Goal: Transaction & Acquisition: Purchase product/service

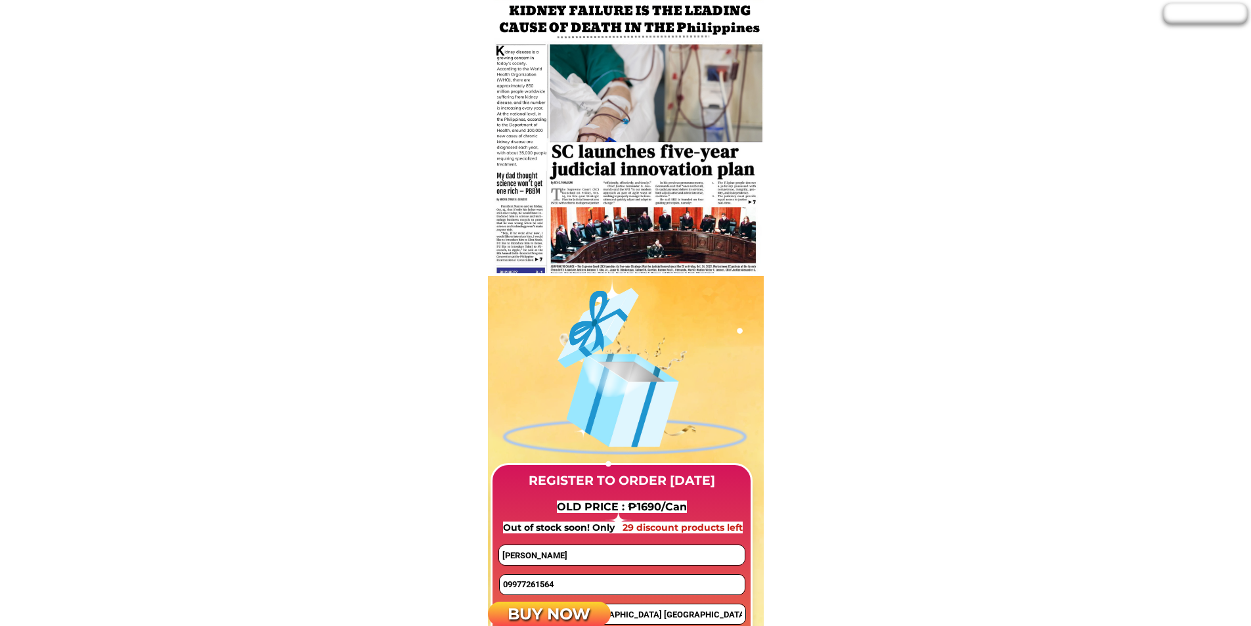
scroll to position [919, 0]
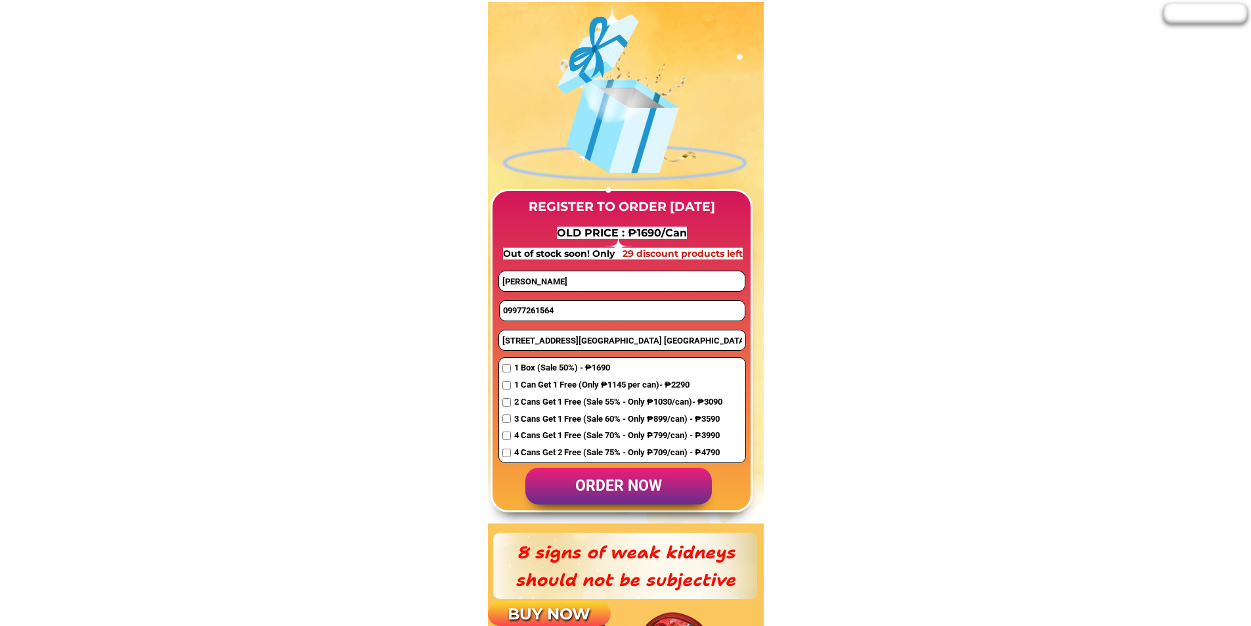
click at [565, 303] on input "09977261564" at bounding box center [622, 311] width 245 height 20
paste input "568534169"
type input "09568534169"
drag, startPoint x: 537, startPoint y: 283, endPoint x: 457, endPoint y: 280, distance: 80.2
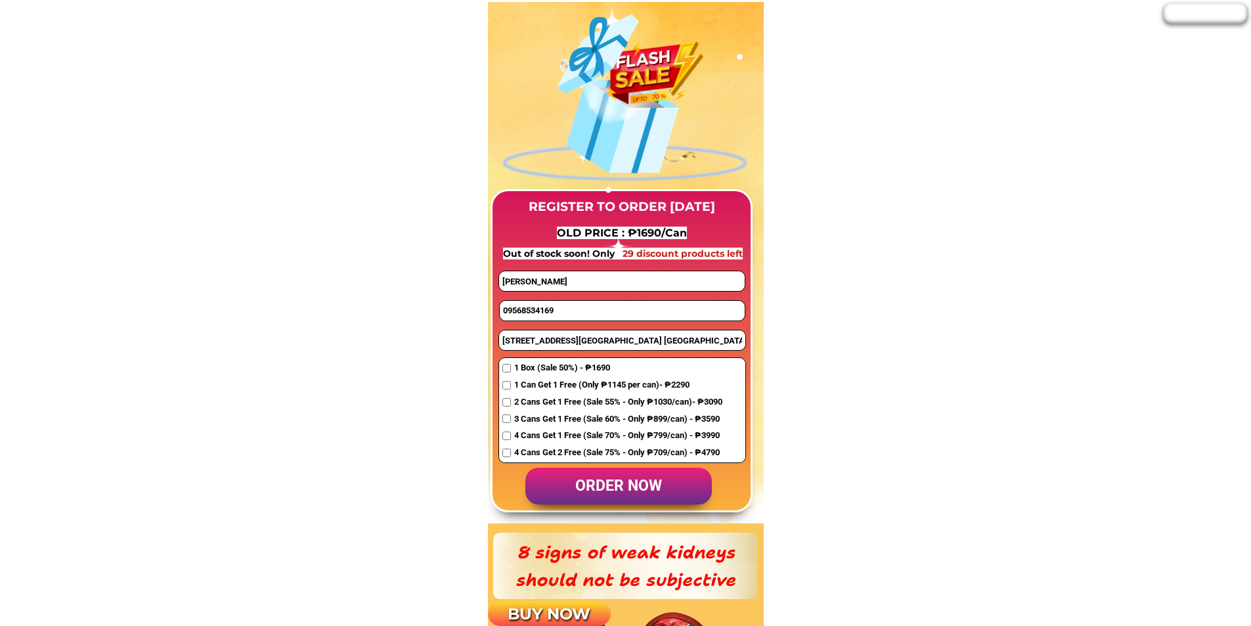
paste input "[PERSON_NAME]"
type input "[PERSON_NAME]"
click at [523, 422] on span "3 Cans Get 1 Free (Sale 60% - Only ₱899/can) - ₱3590" at bounding box center [618, 419] width 208 height 14
checkbox input "true"
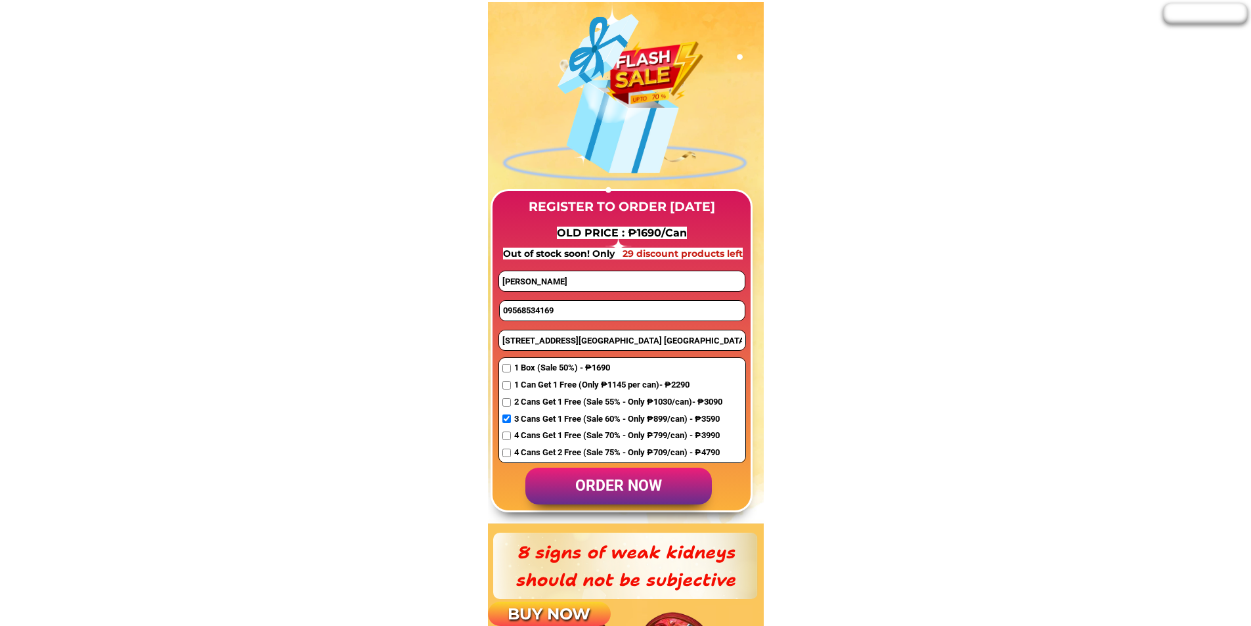
click at [540, 349] on input "[STREET_ADDRESS][GEOGRAPHIC_DATA] [GEOGRAPHIC_DATA] near [GEOGRAPHIC_DATA]" at bounding box center [622, 340] width 246 height 20
paste input "66 Brgy Dapdap, Dapdap, Paniqui, [GEOGRAPHIC_DATA]"
type input "66 Brgy Dapdap, Dapdap, Paniqui, [GEOGRAPHIC_DATA]"
click at [576, 493] on p "order now" at bounding box center [618, 486] width 187 height 37
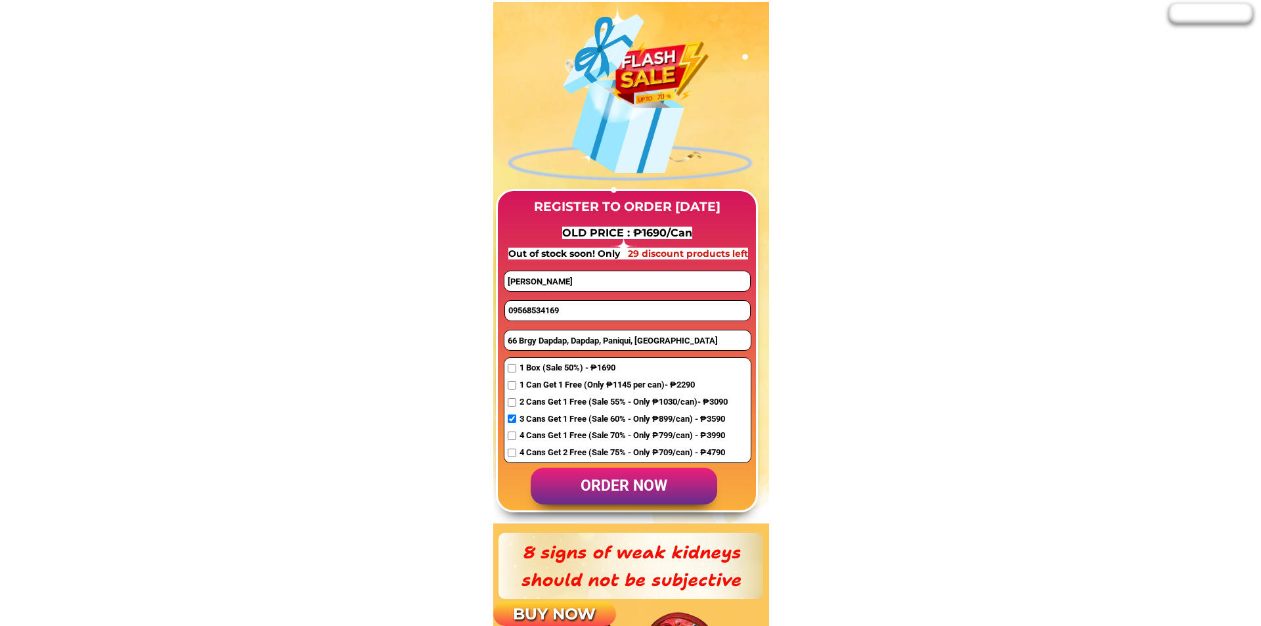
scroll to position [0, 0]
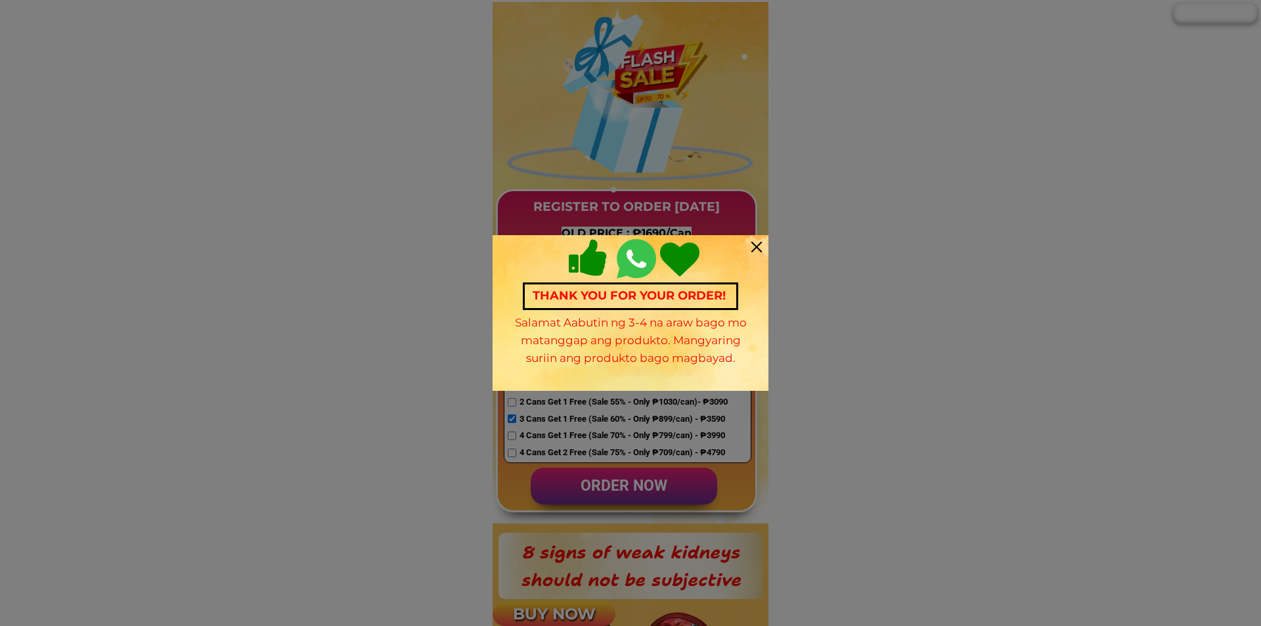
click at [753, 246] on div at bounding box center [756, 247] width 11 height 11
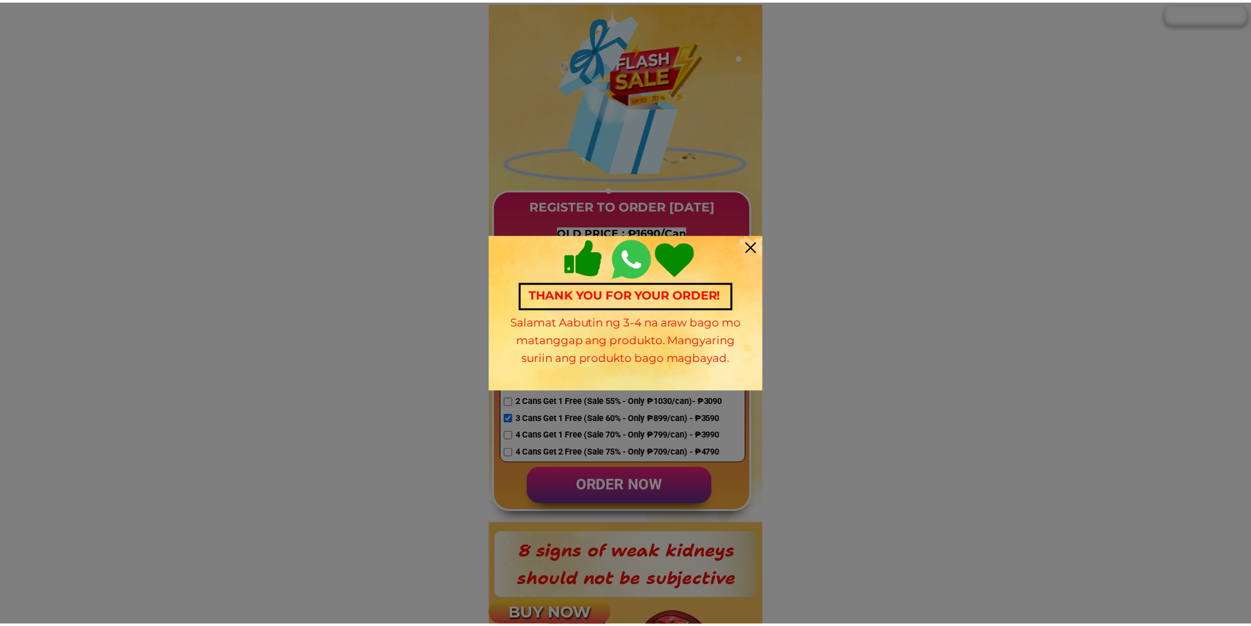
scroll to position [919, 0]
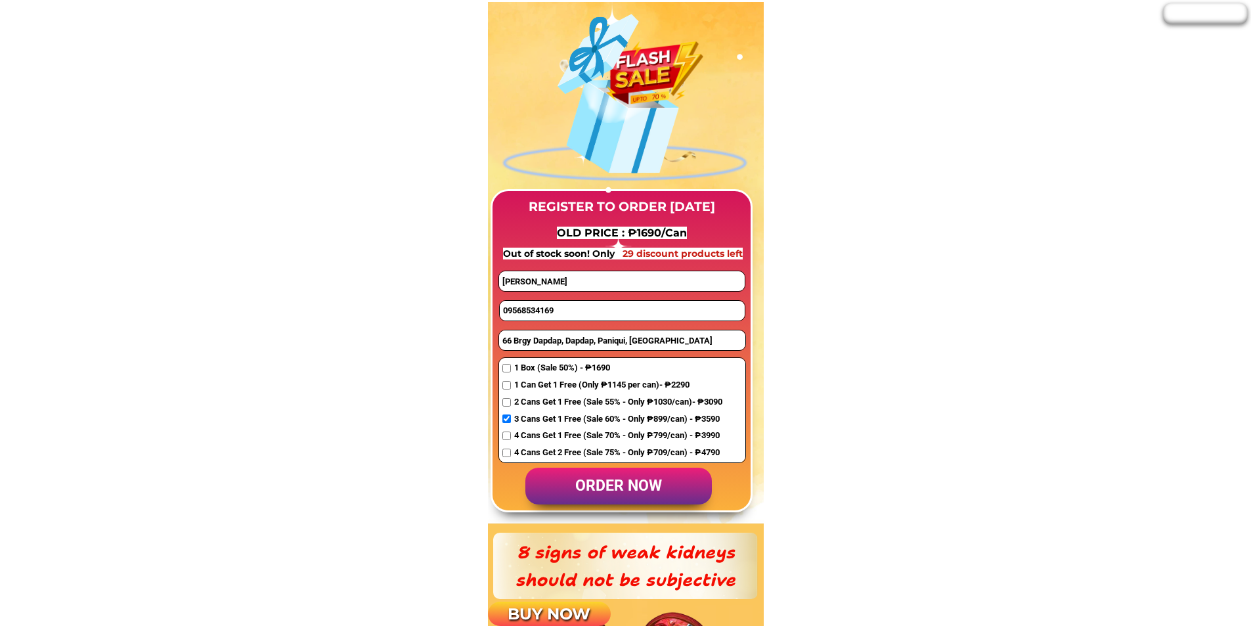
click at [571, 312] on input "09568534169" at bounding box center [622, 311] width 245 height 20
paste input "09569262386"
type input "09569262386"
drag, startPoint x: 588, startPoint y: 283, endPoint x: 579, endPoint y: 282, distance: 9.9
click at [579, 282] on input "[PERSON_NAME]" at bounding box center [621, 281] width 245 height 20
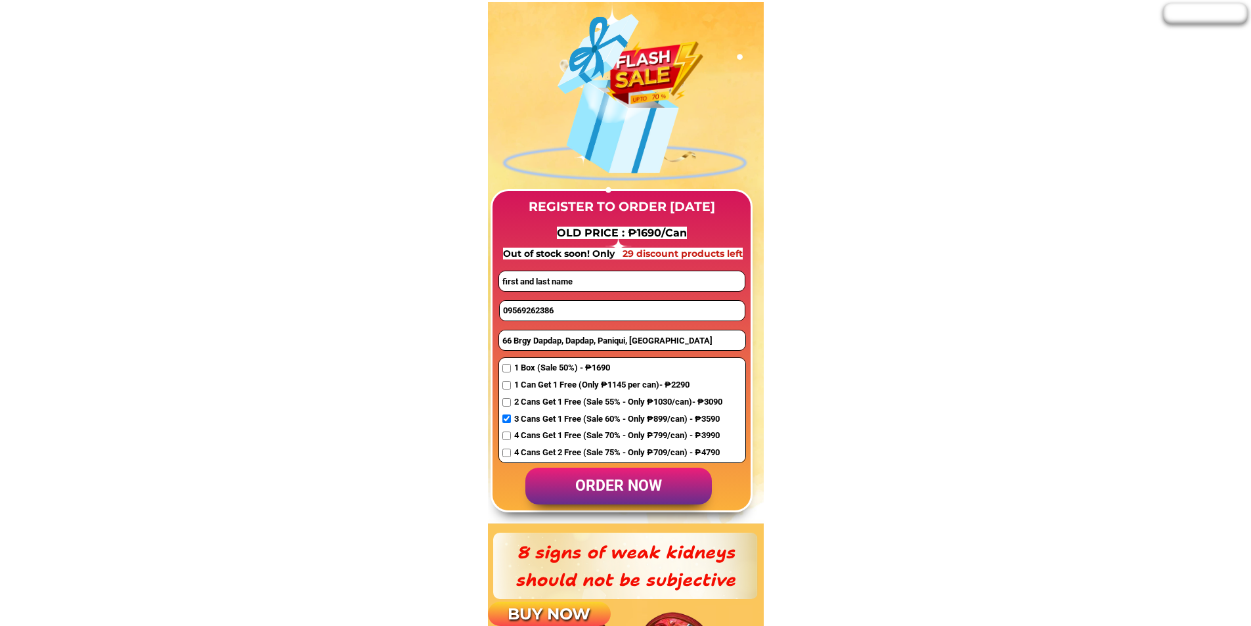
paste input "[PERSON_NAME] [PERSON_NAME]"
type input "[PERSON_NAME] [PERSON_NAME]"
click at [547, 336] on input "66 Brgy Dapdap, Dapdap, Paniqui, [GEOGRAPHIC_DATA]" at bounding box center [622, 340] width 246 height 20
paste input "Purok 2, Riverside Songculan Dauis, [GEOGRAPHIC_DATA]"
type input "Purok 2, Riverside Songculan Dauis, [GEOGRAPHIC_DATA]"
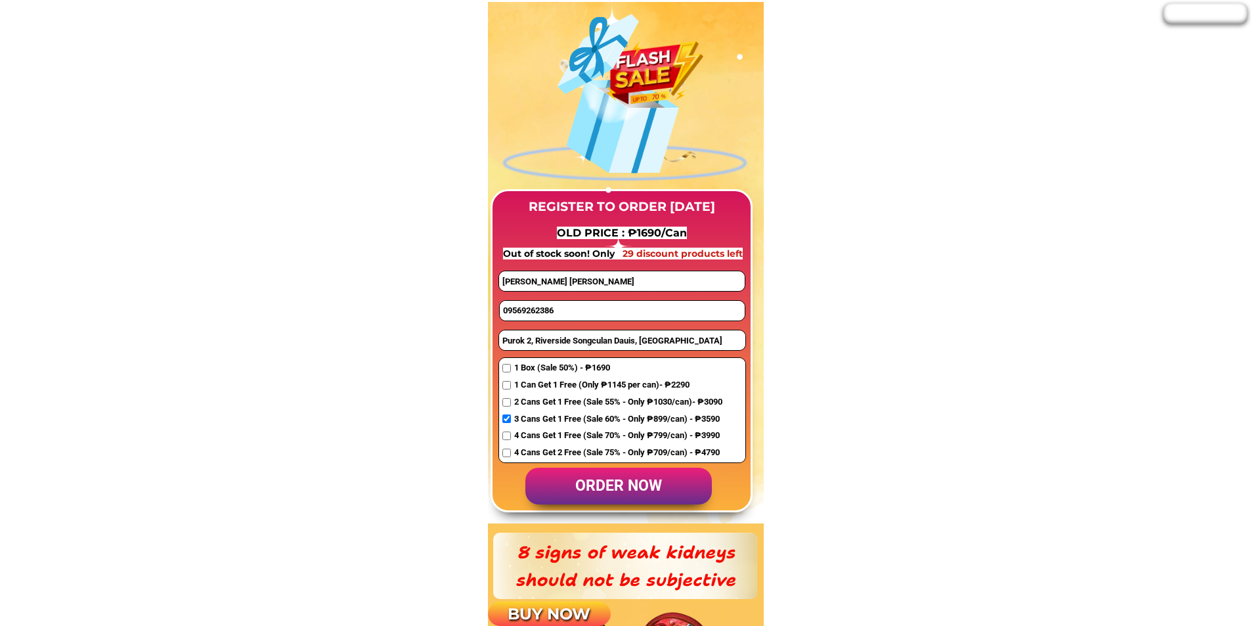
click at [544, 433] on span "4 Cans Get 1 Free (Sale 70% - Only ₱799/can) - ₱3990" at bounding box center [618, 436] width 208 height 14
checkbox input "true"
click at [609, 481] on p "order now" at bounding box center [618, 486] width 187 height 37
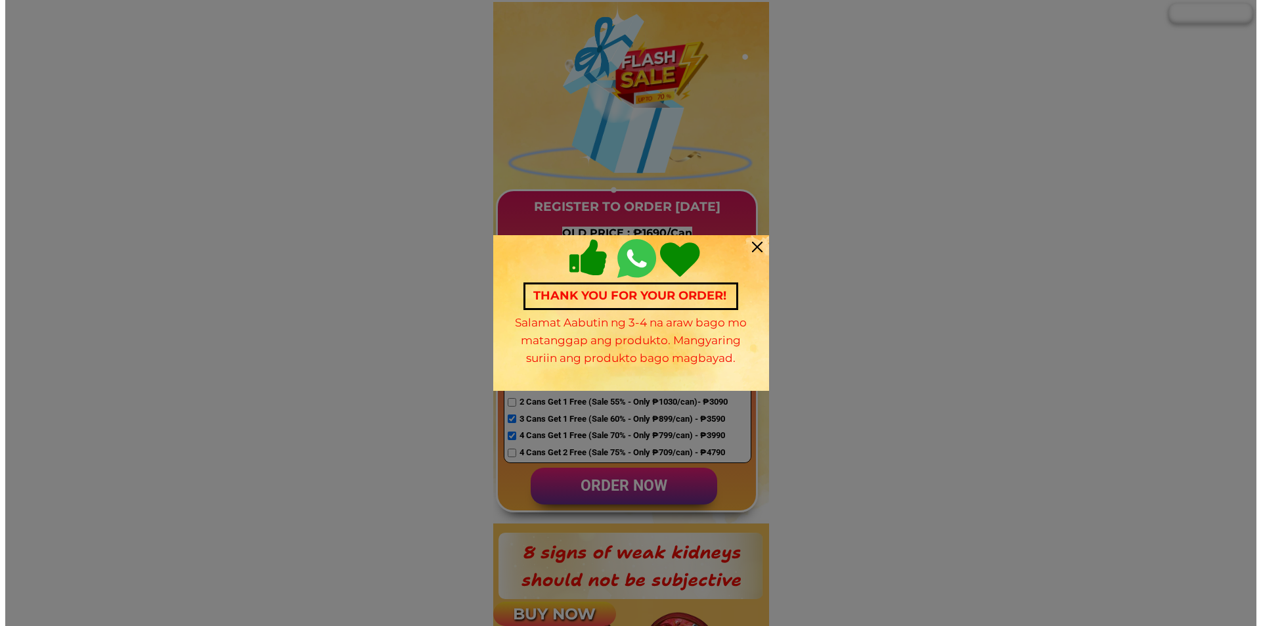
scroll to position [0, 0]
